Goal: Find specific page/section: Find specific page/section

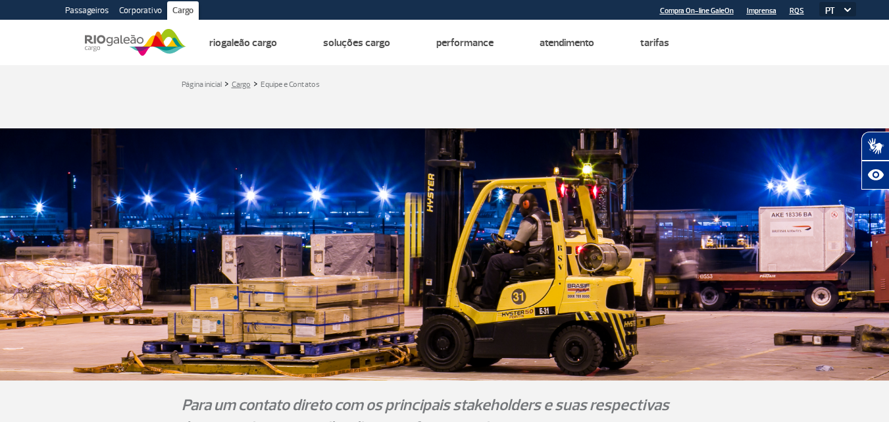
click at [247, 85] on link "Cargo" at bounding box center [241, 85] width 19 height 10
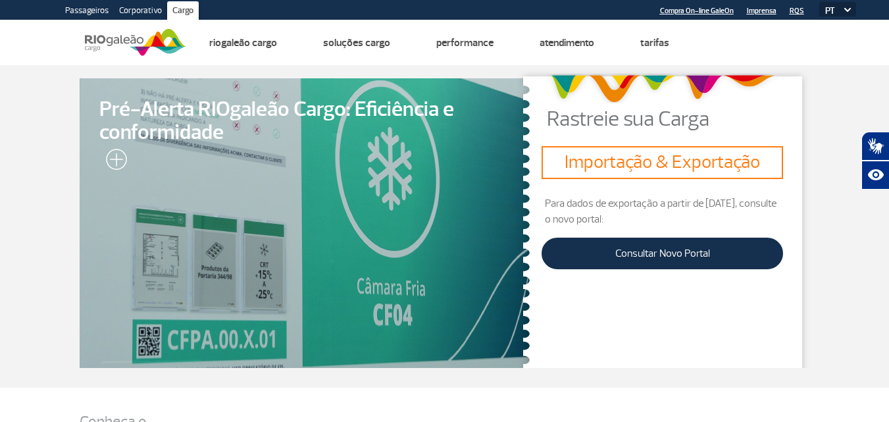
click at [139, 7] on link "Corporativo" at bounding box center [140, 11] width 53 height 21
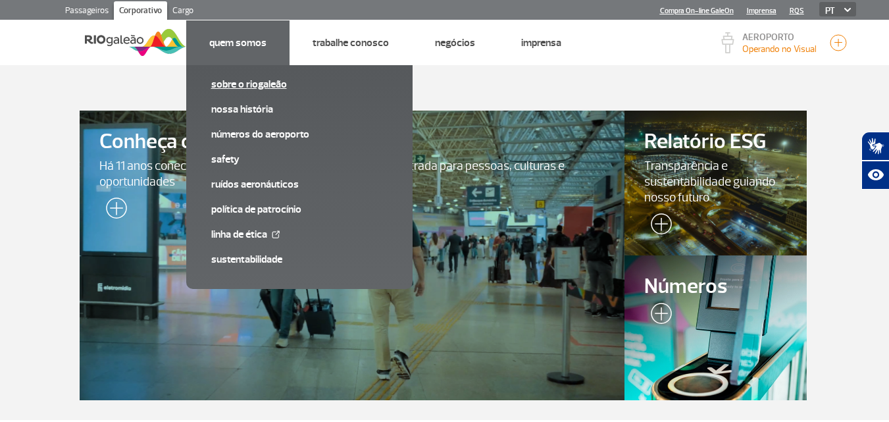
click at [261, 84] on link "Sobre o RIOgaleão" at bounding box center [299, 84] width 176 height 14
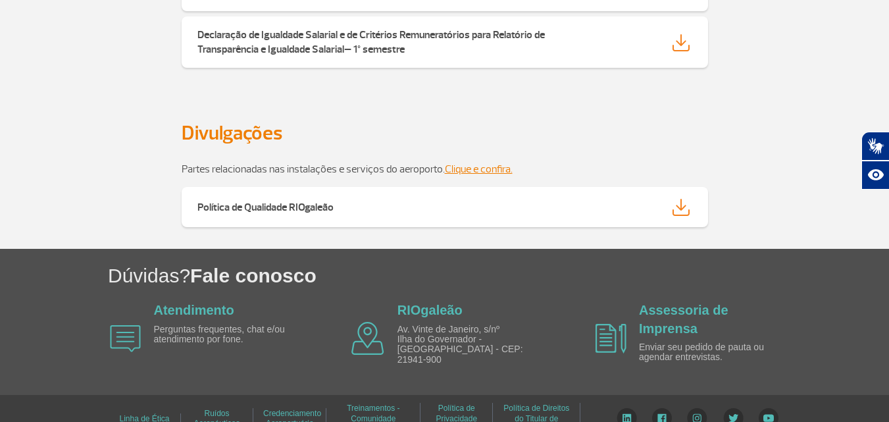
scroll to position [2414, 0]
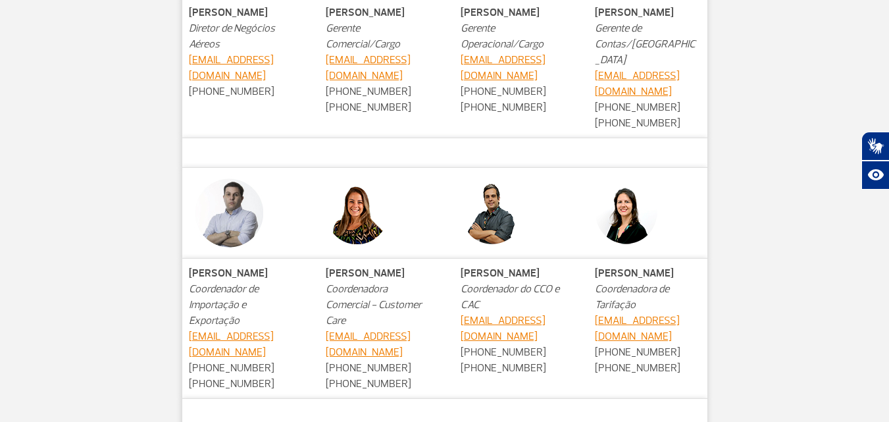
scroll to position [527, 0]
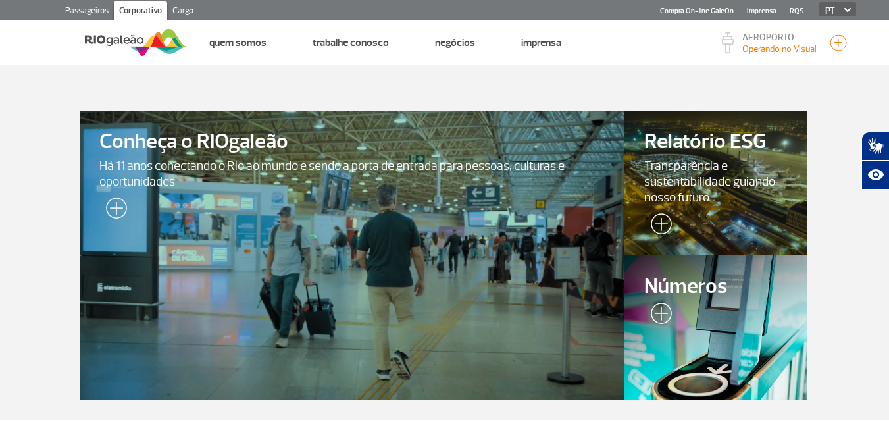
click at [693, 194] on span "Transparência e sustentabilidade guiando nosso futuro" at bounding box center [715, 181] width 142 height 47
